Goal: Find specific page/section: Find specific page/section

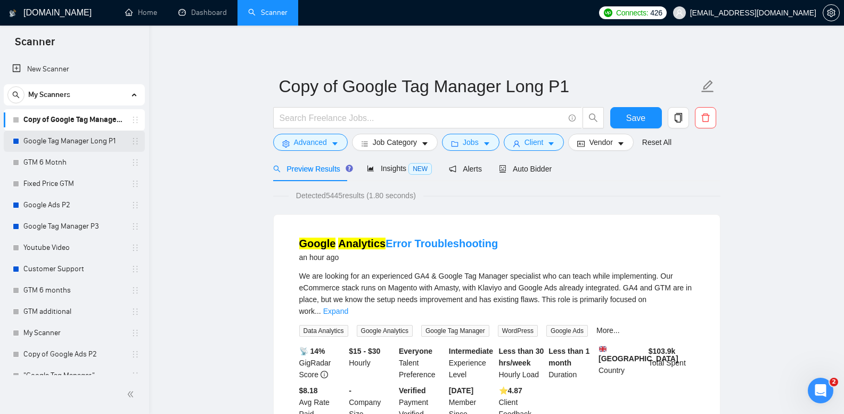
click at [72, 142] on link "Google Tag Manager Long P1" at bounding box center [73, 141] width 101 height 21
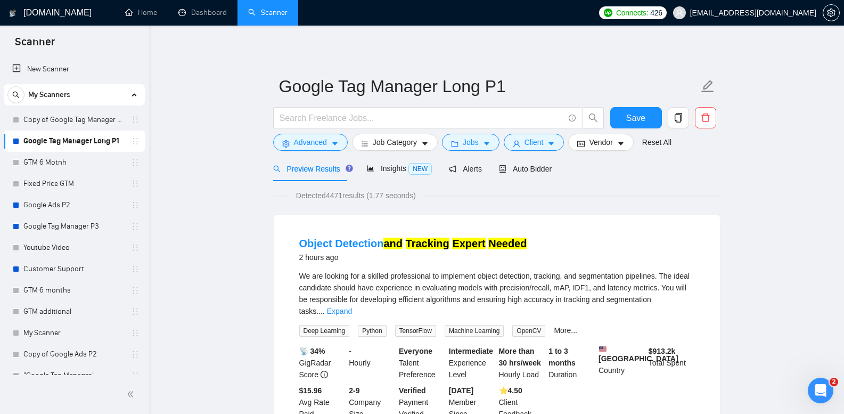
drag, startPoint x: 95, startPoint y: 110, endPoint x: 202, endPoint y: 110, distance: 106.5
click at [96, 110] on link "Copy of Google Tag Manager Long P1" at bounding box center [73, 119] width 101 height 21
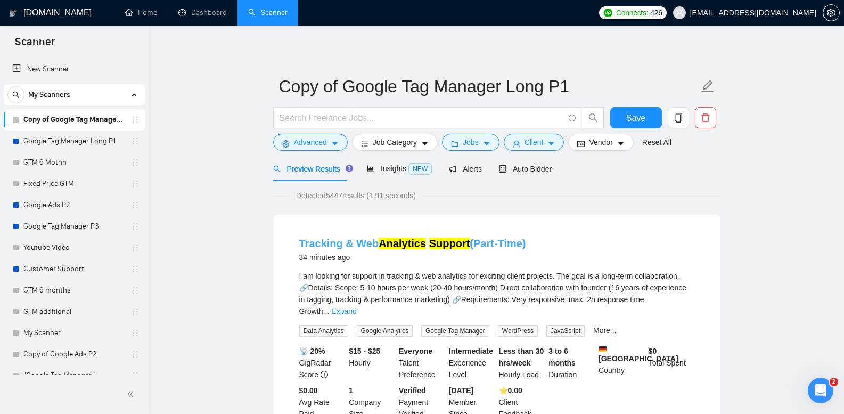
click at [443, 246] on mark "Support" at bounding box center [449, 244] width 41 height 12
